Goal: Transaction & Acquisition: Obtain resource

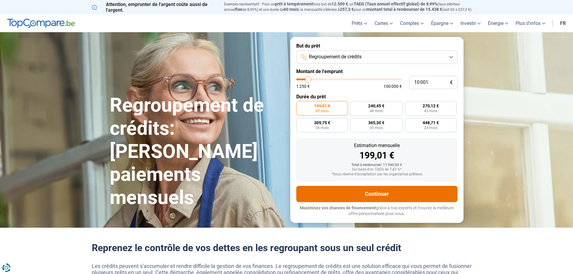
click at [379, 198] on button "Continuer" at bounding box center [377, 194] width 161 height 16
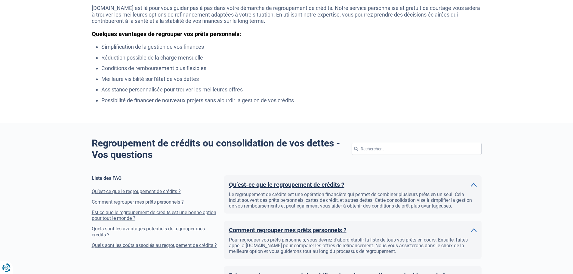
scroll to position [482, 0]
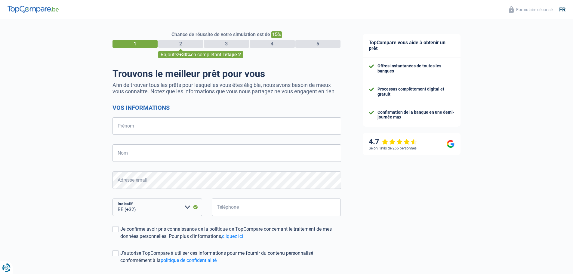
select select "32"
